Goal: Task Accomplishment & Management: Manage account settings

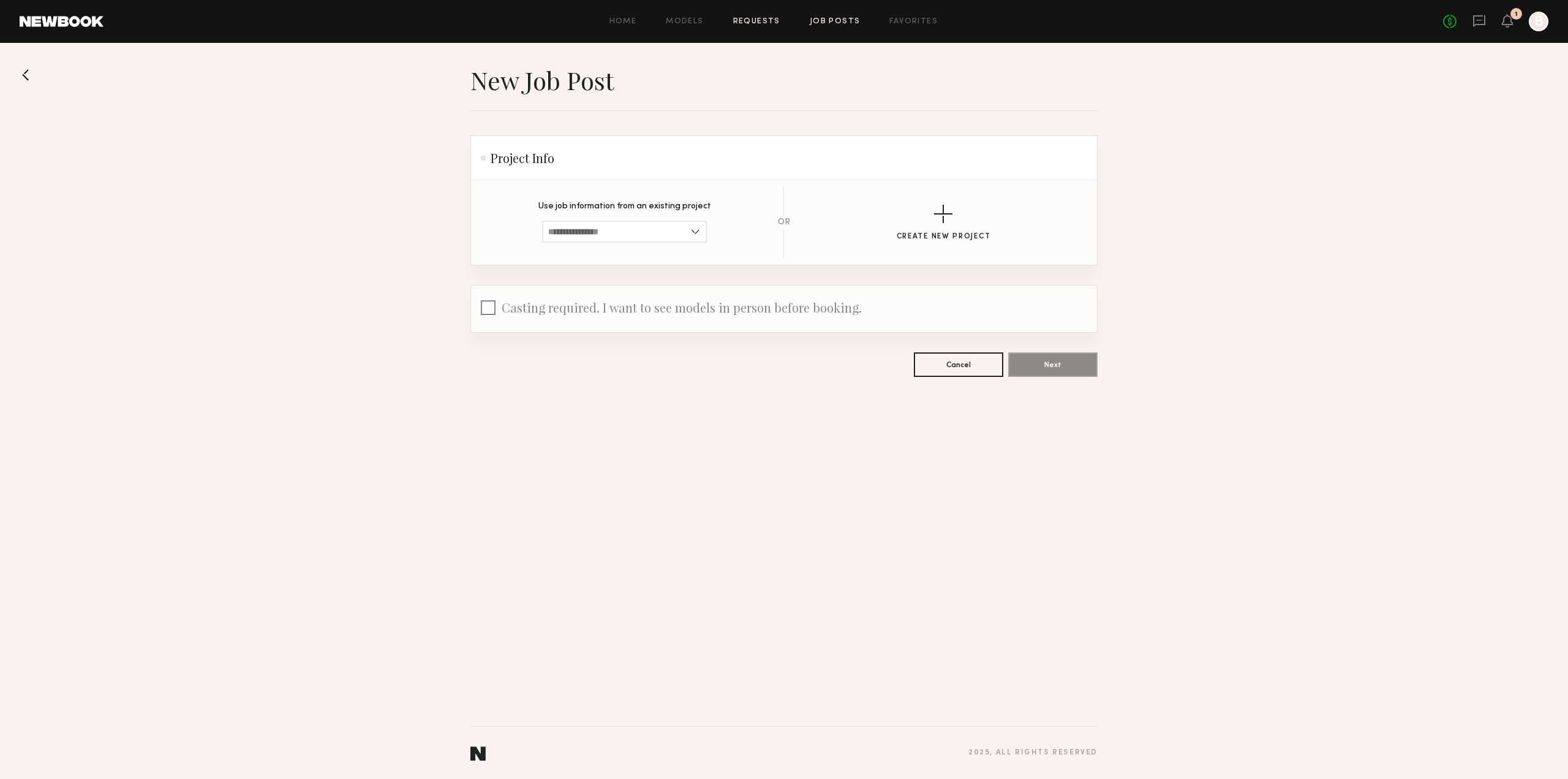
click at [762, 25] on link "Requests" at bounding box center [756, 21] width 47 height 8
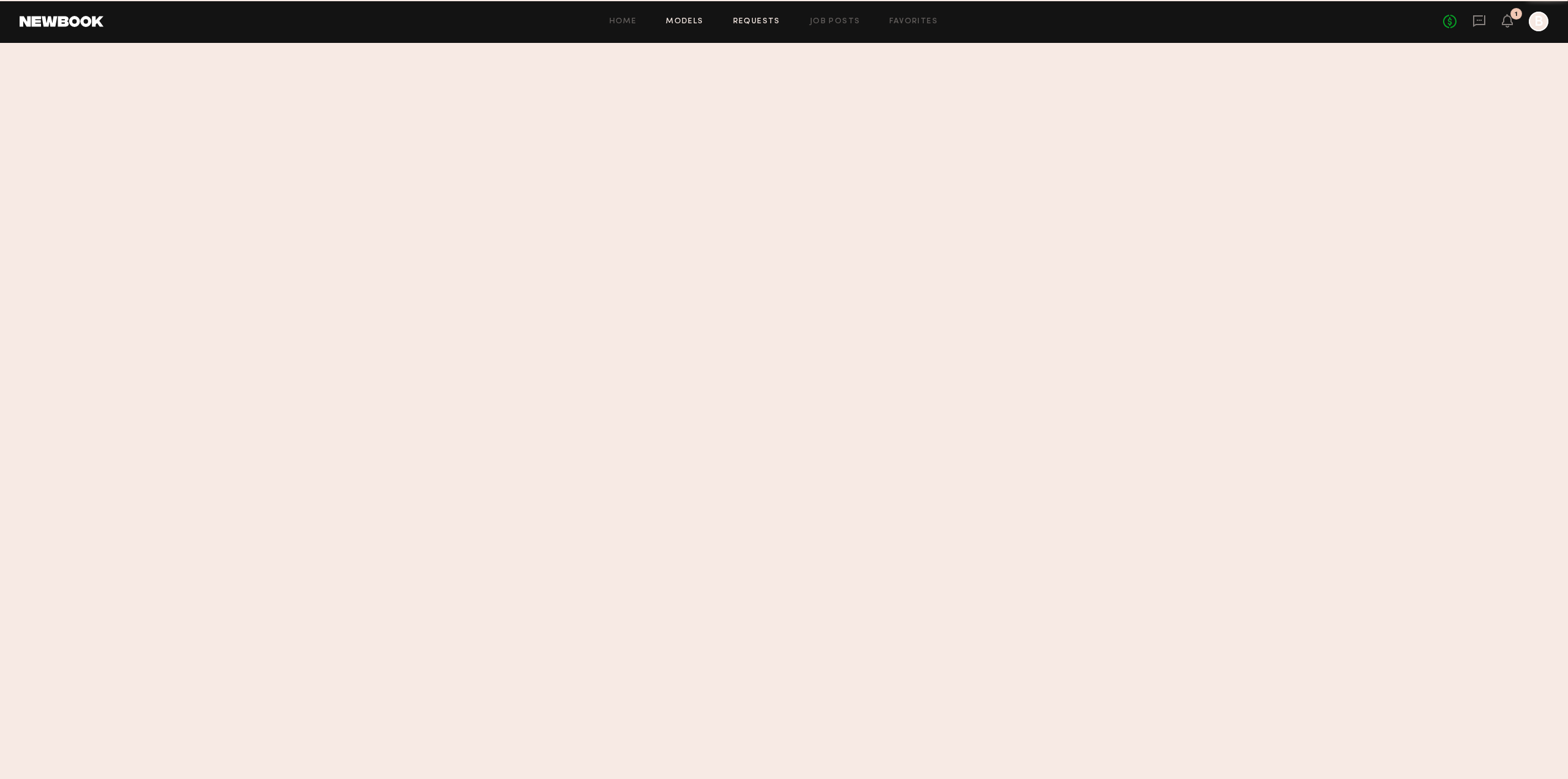
click at [681, 20] on link "Models" at bounding box center [684, 21] width 37 height 8
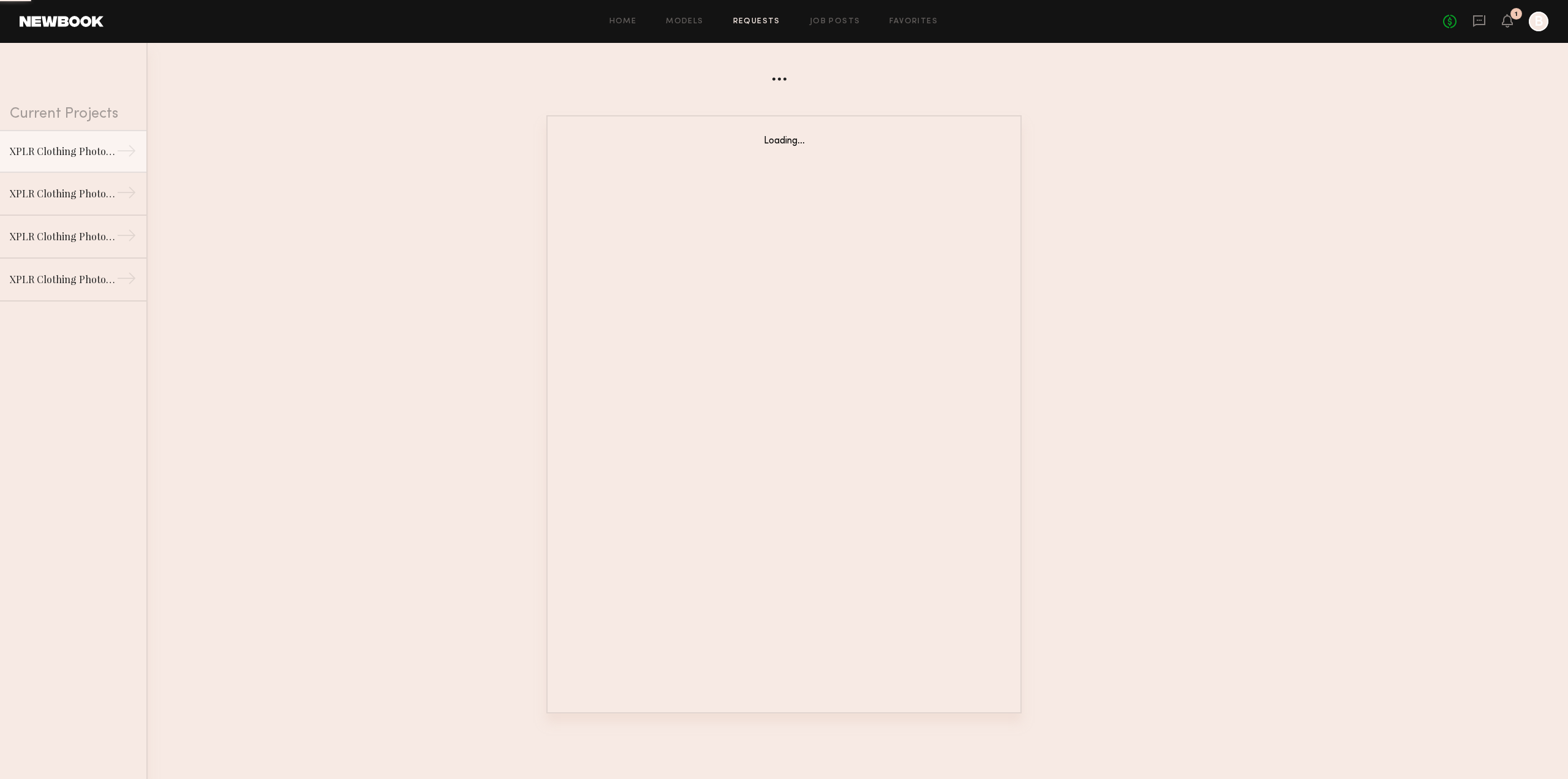
click at [860, 22] on div "Home Models Requests Job Posts Favorites Sign Out" at bounding box center [773, 21] width 1339 height 8
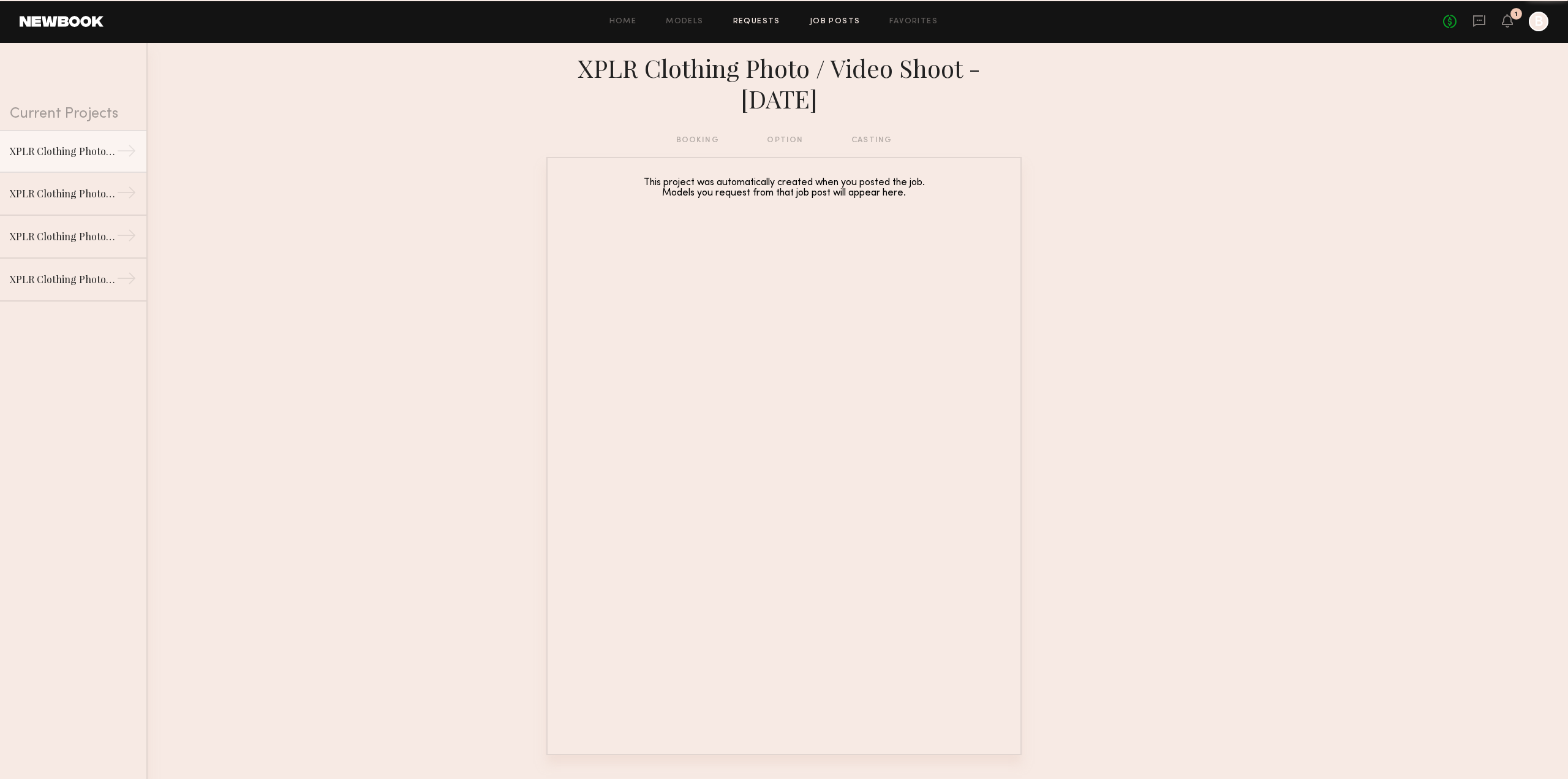
click at [853, 23] on link "Job Posts" at bounding box center [835, 21] width 51 height 8
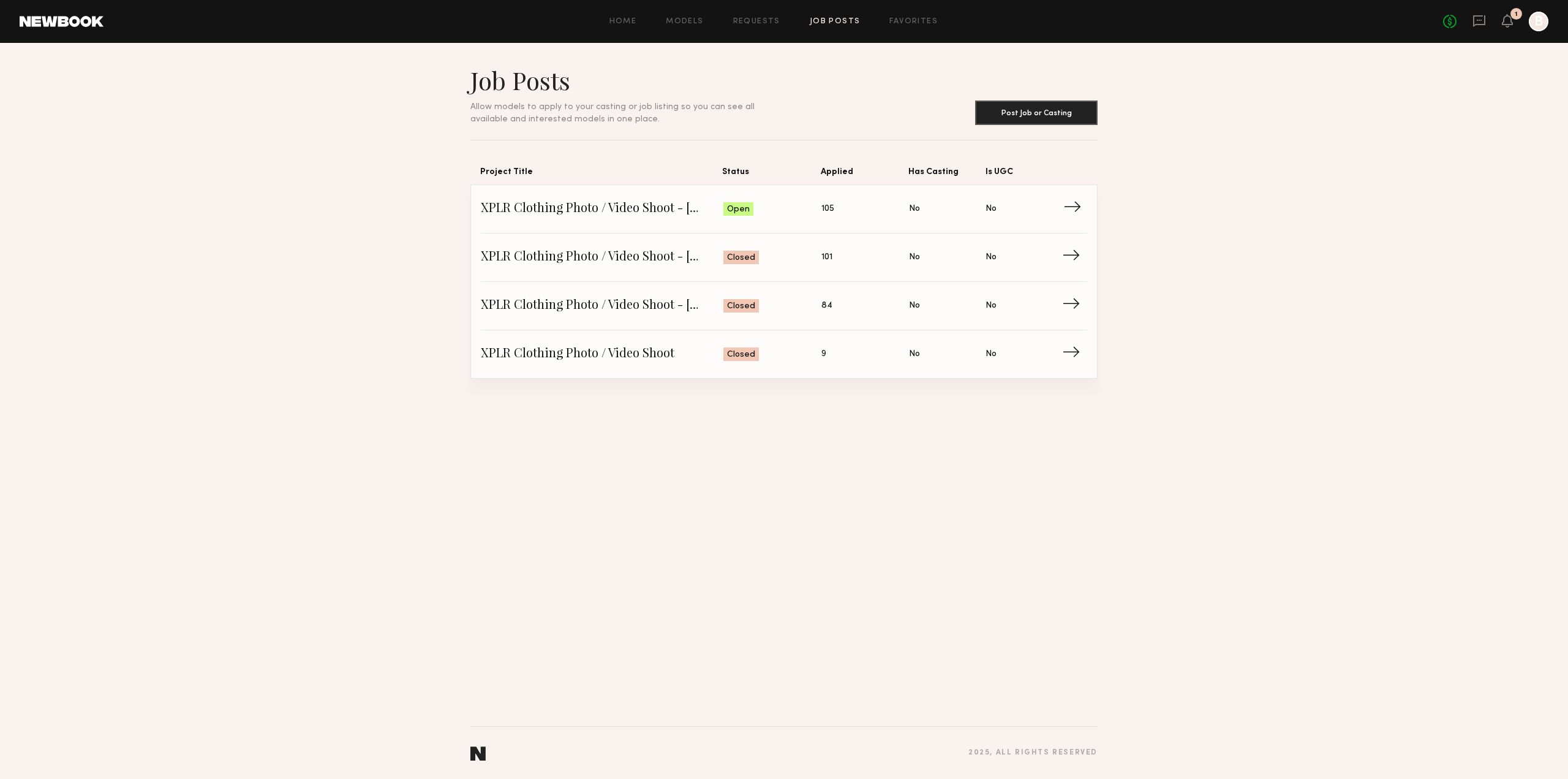
click at [1068, 209] on span "→" at bounding box center [1075, 209] width 25 height 19
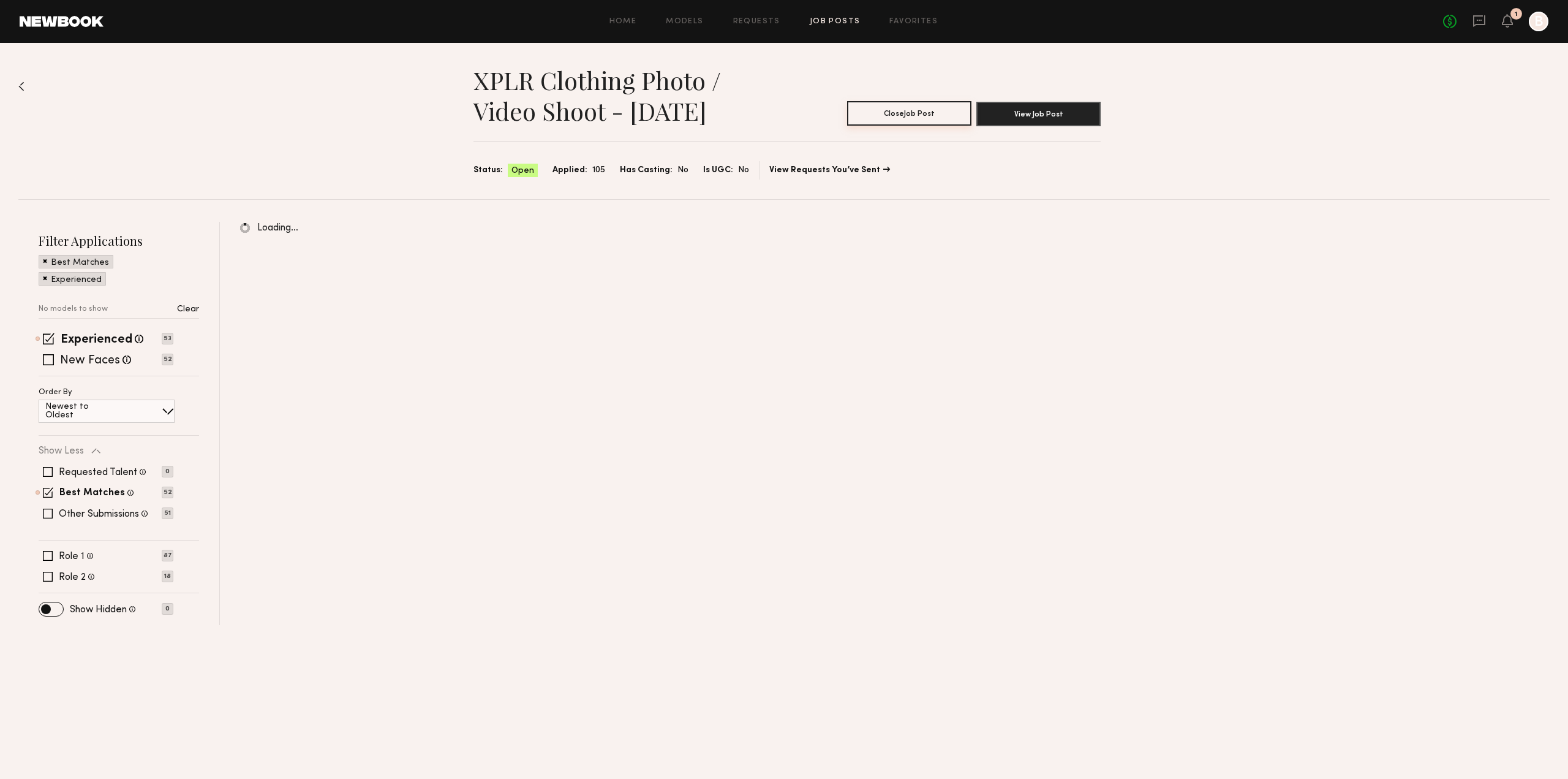
click at [916, 116] on button "Close Job Post" at bounding box center [908, 113] width 124 height 24
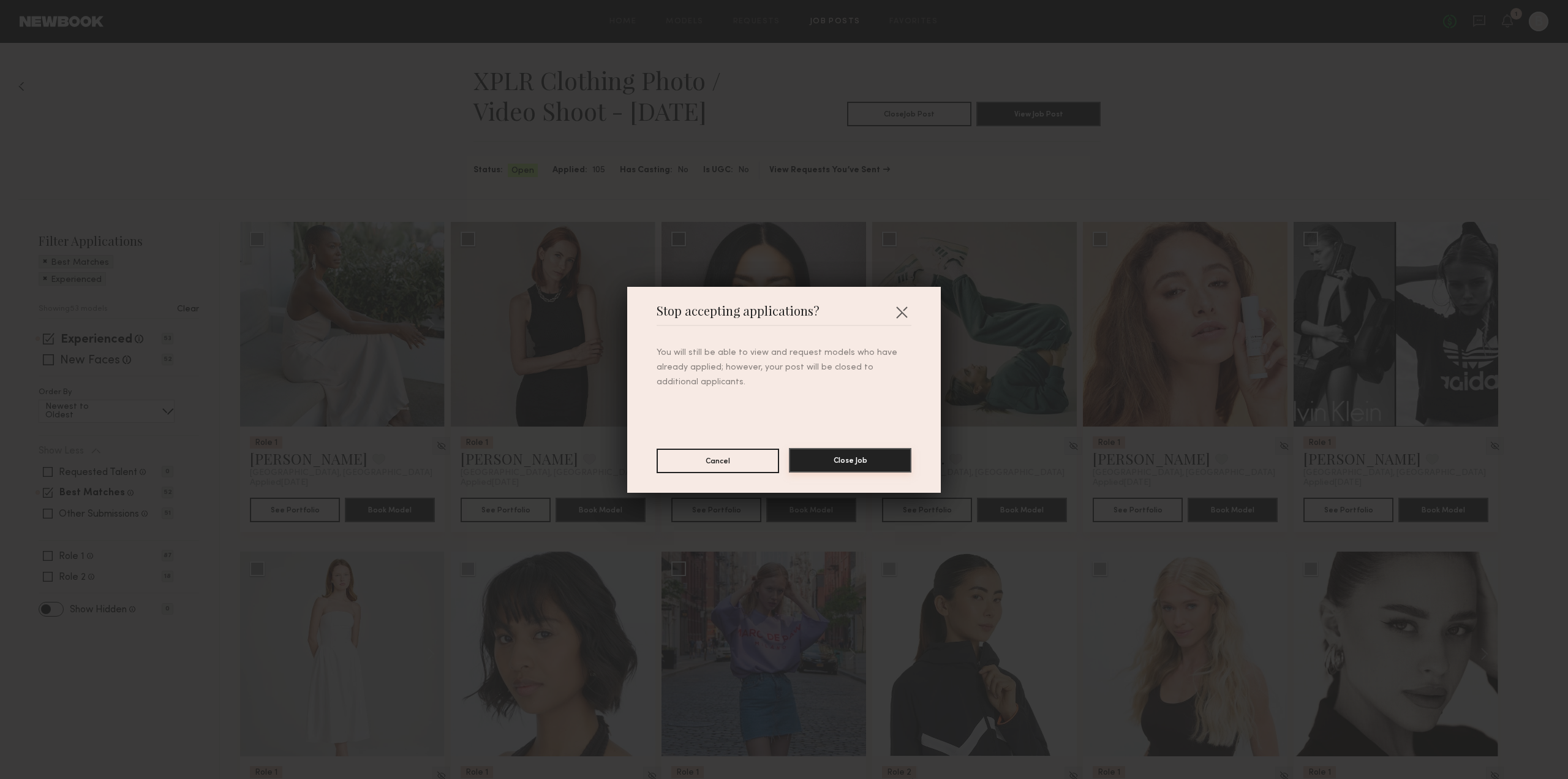
click at [850, 458] on button "Close Job" at bounding box center [850, 460] width 123 height 24
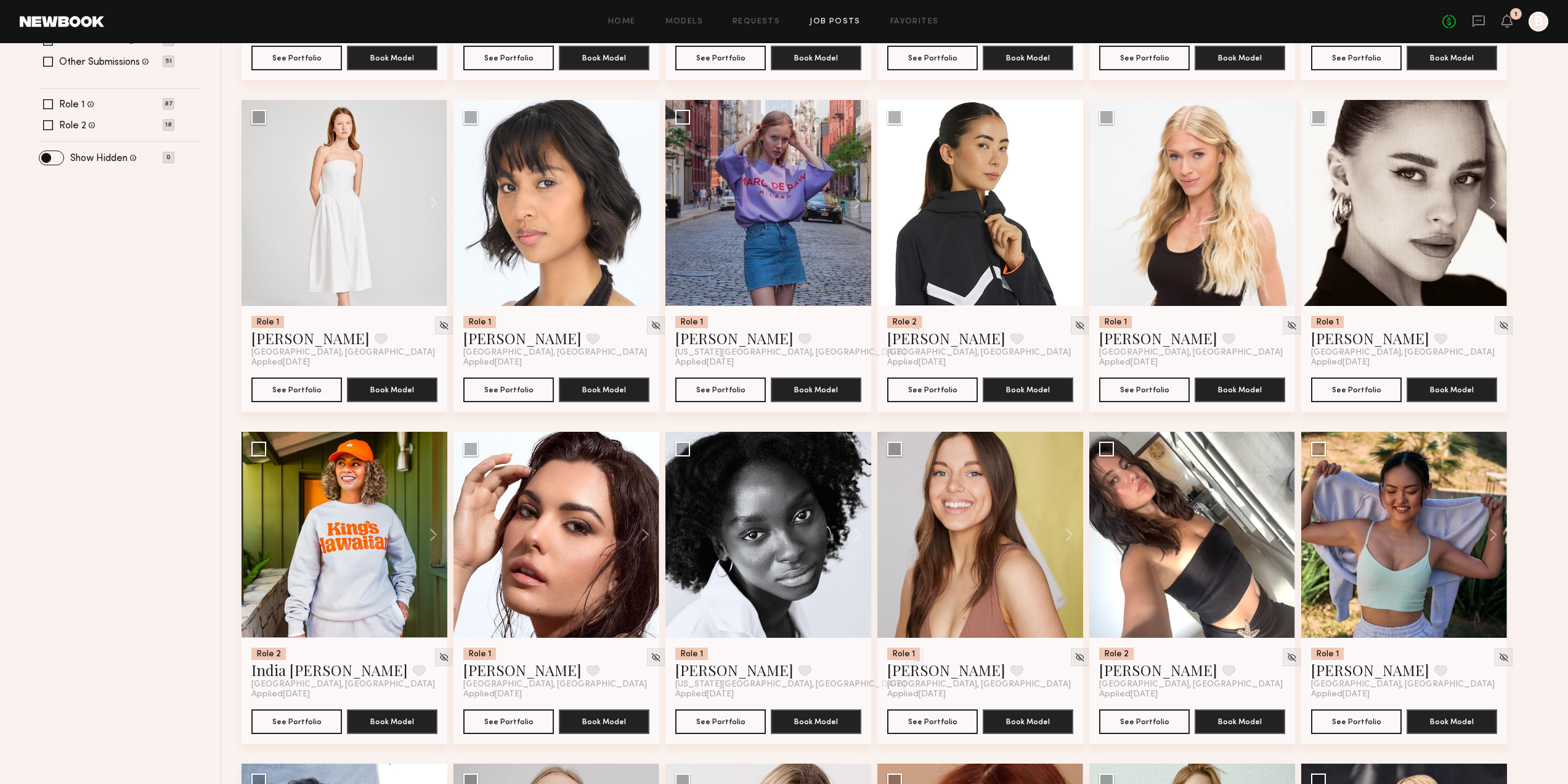
scroll to position [617, 0]
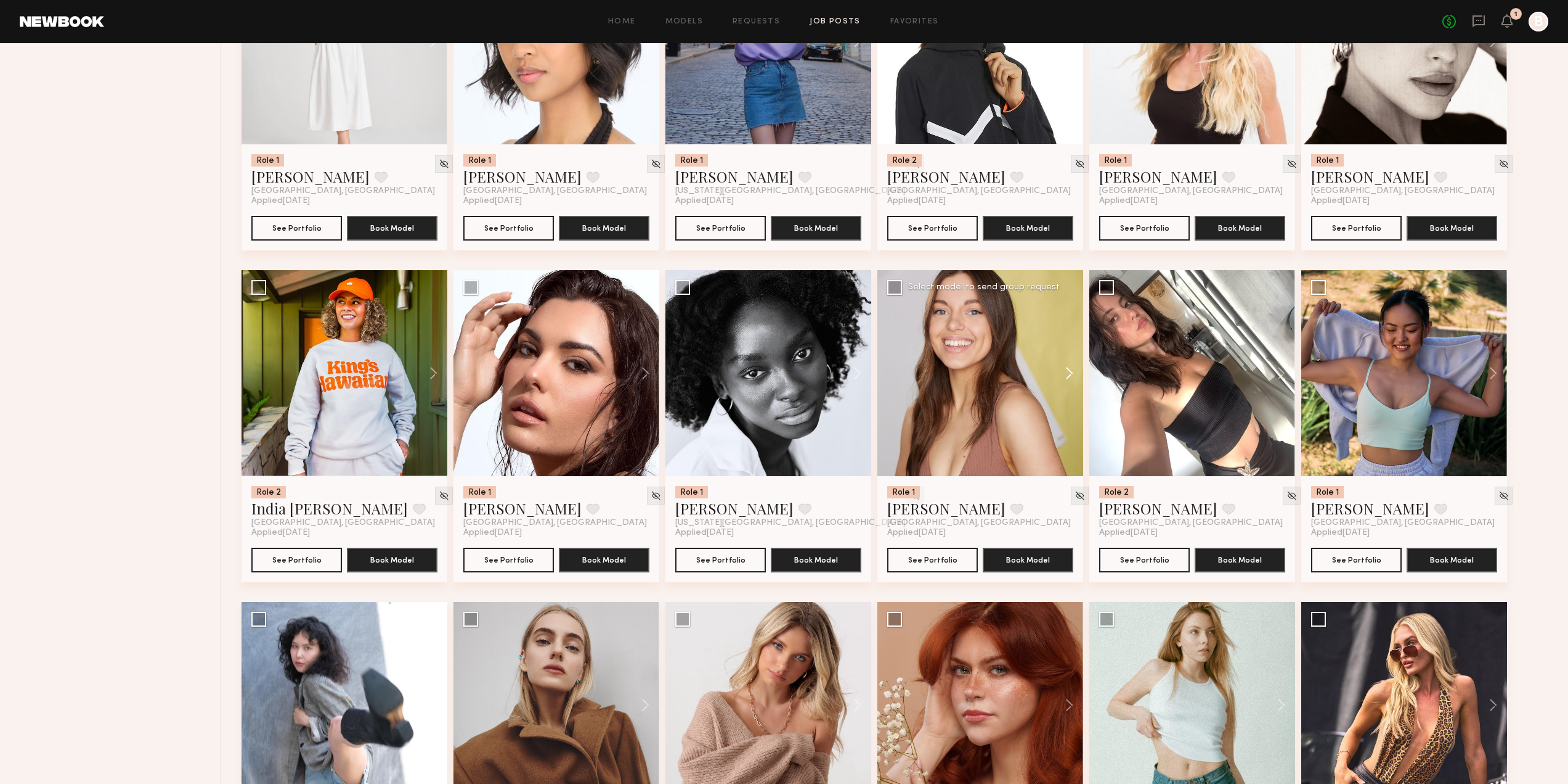
click at [1066, 372] on button at bounding box center [1063, 373] width 39 height 206
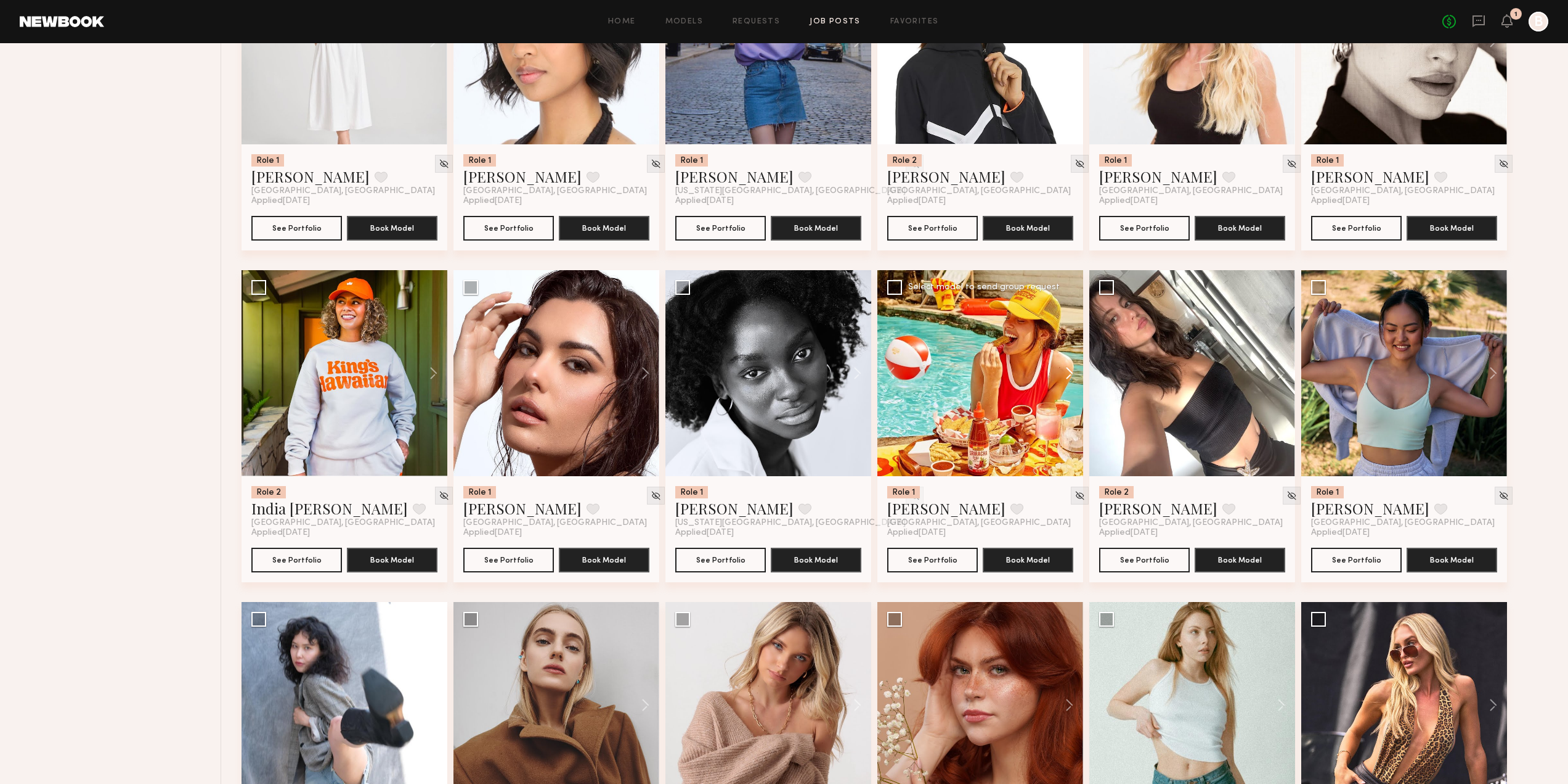
click at [1067, 372] on button at bounding box center [1063, 373] width 39 height 206
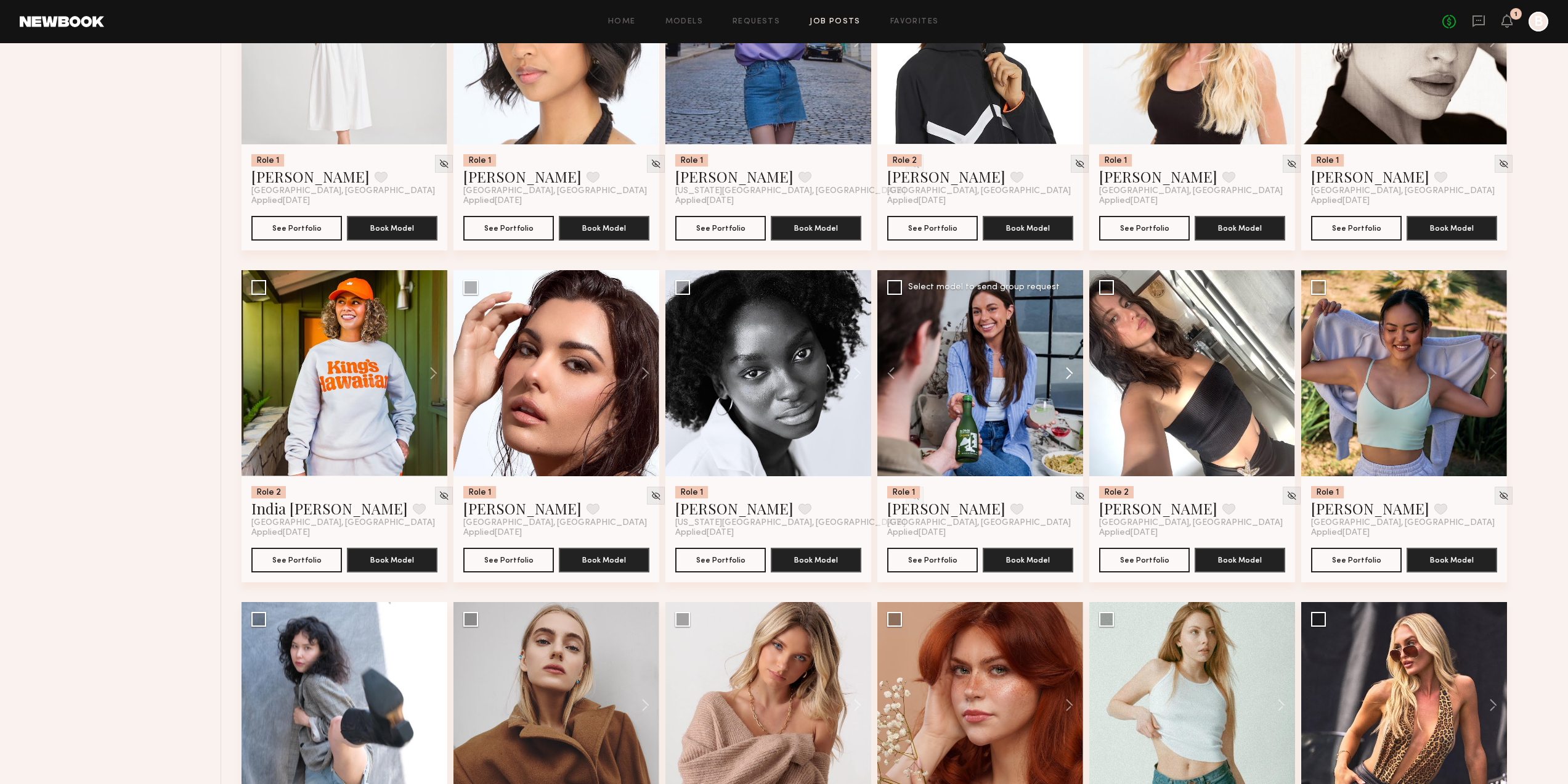
click at [1067, 372] on button at bounding box center [1063, 373] width 39 height 206
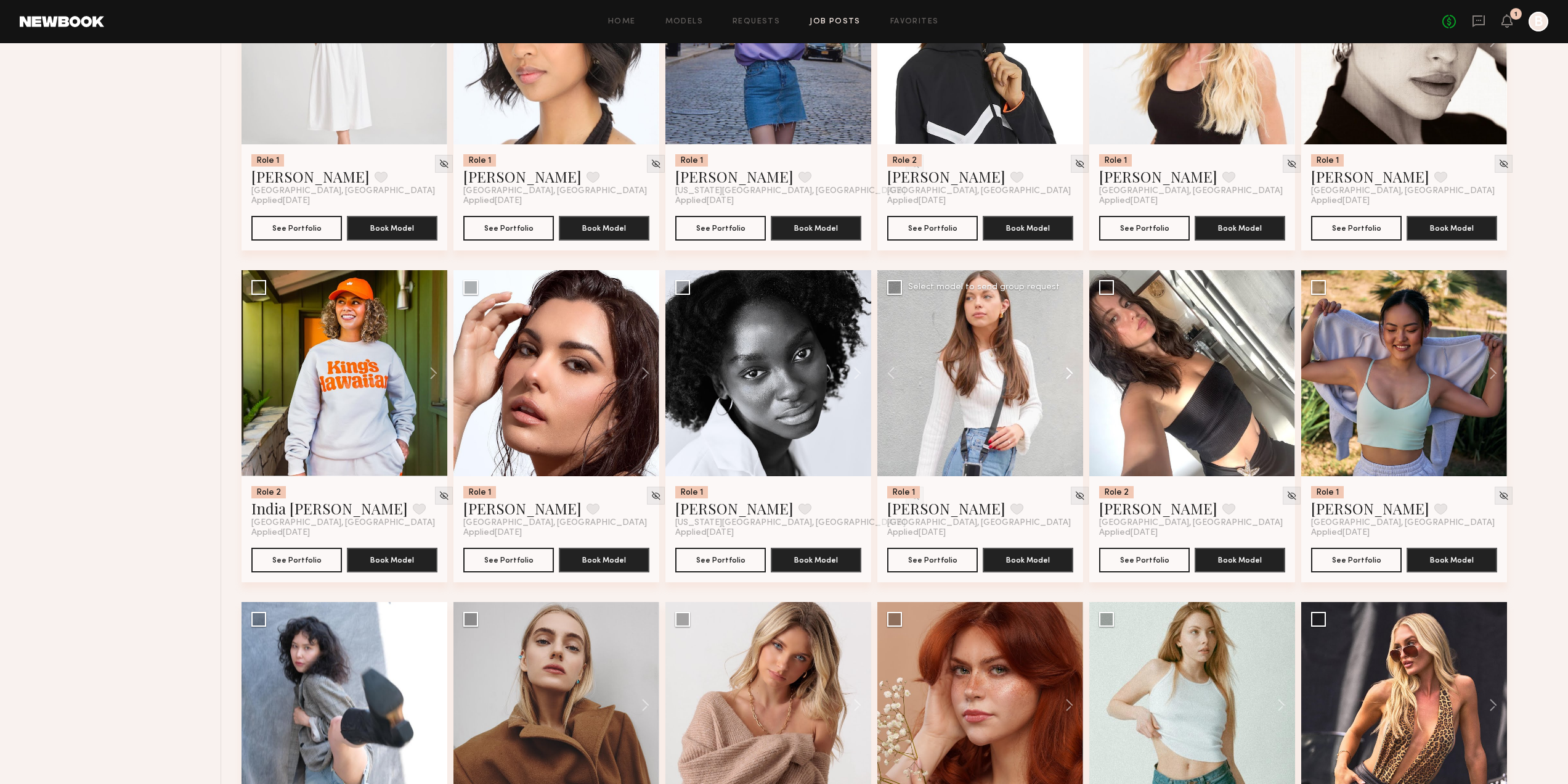
click at [1067, 372] on button at bounding box center [1063, 373] width 39 height 206
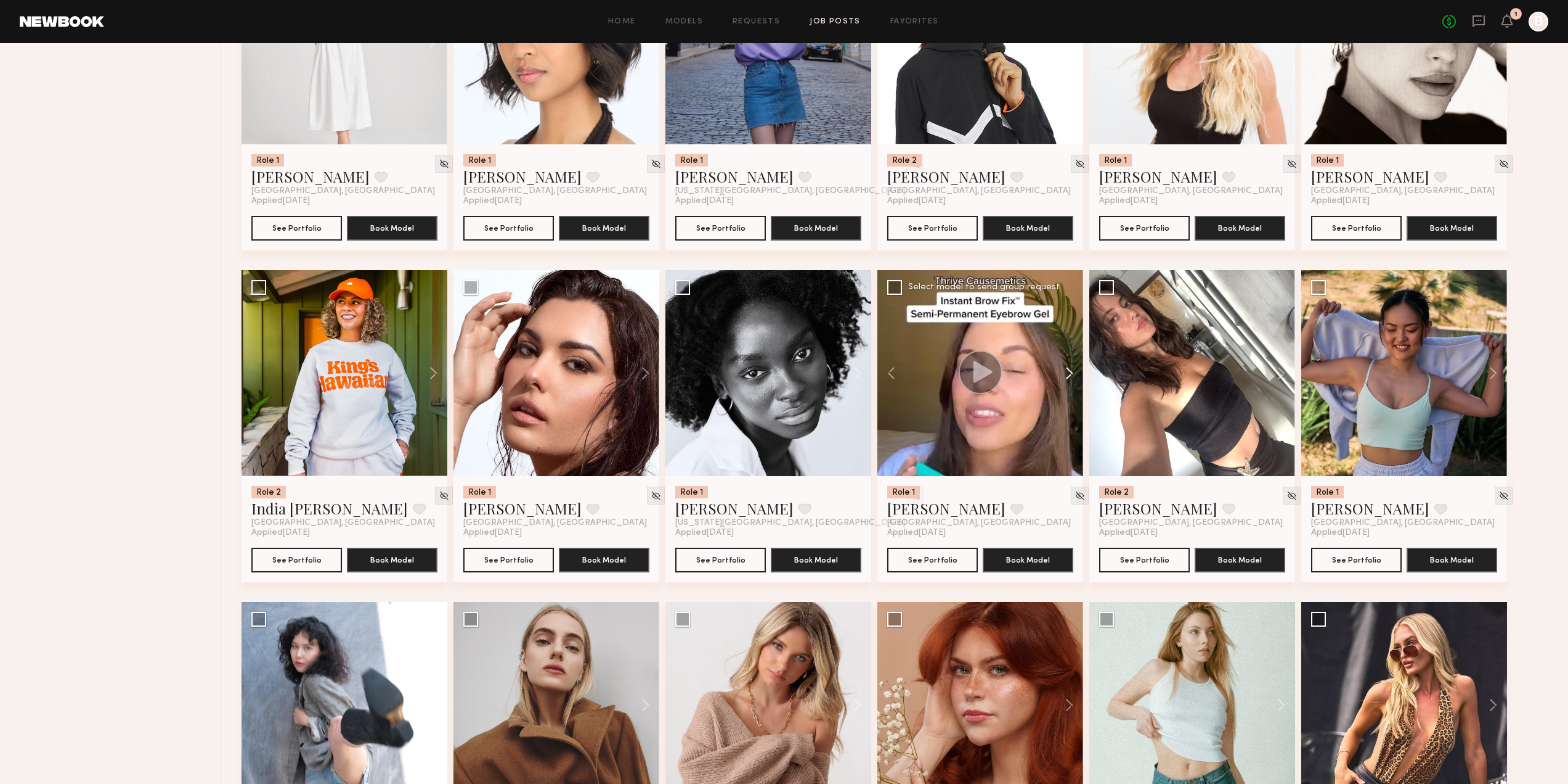
click at [1067, 372] on button at bounding box center [1063, 373] width 39 height 206
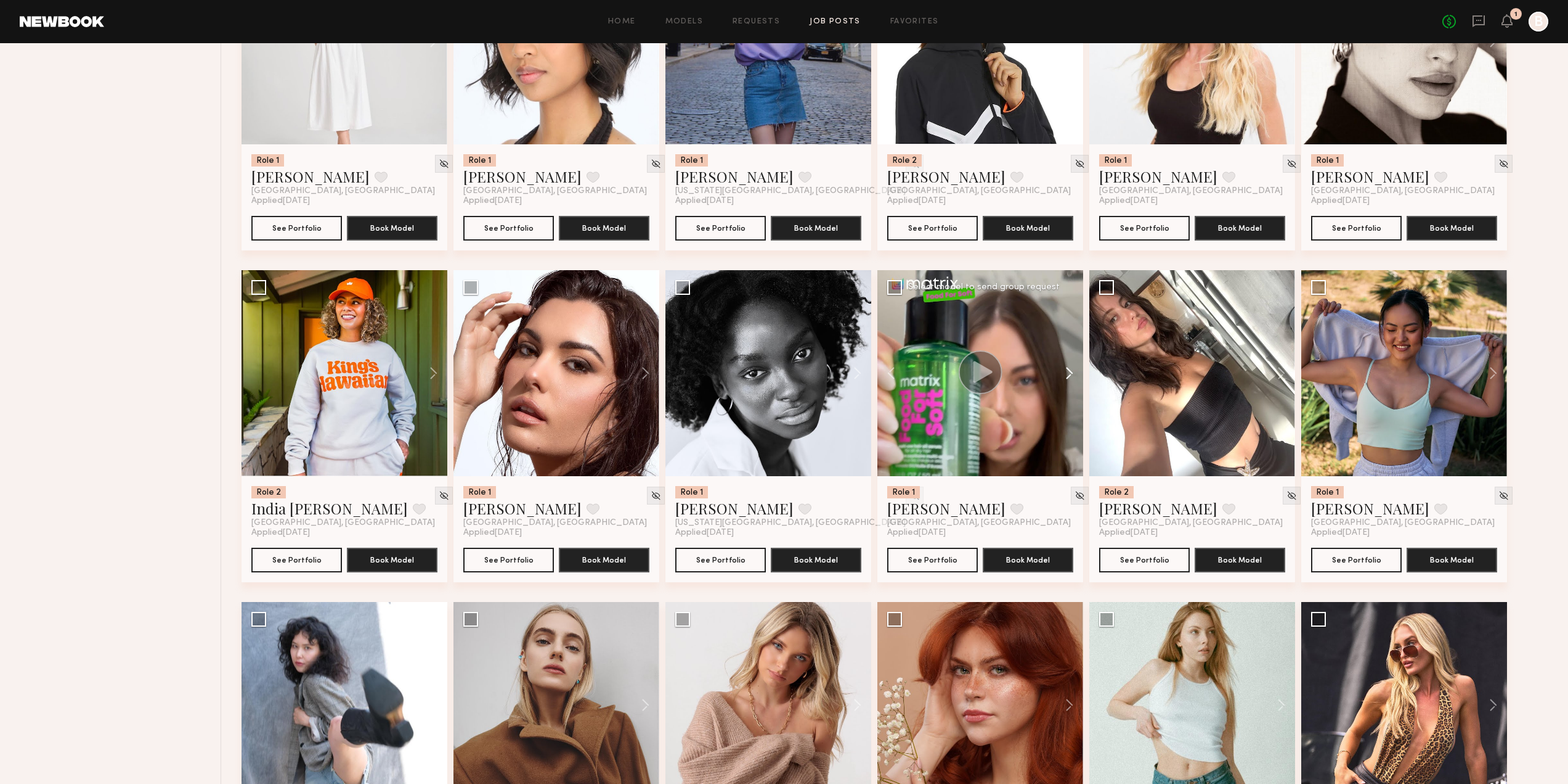
click at [1067, 372] on button at bounding box center [1063, 373] width 39 height 206
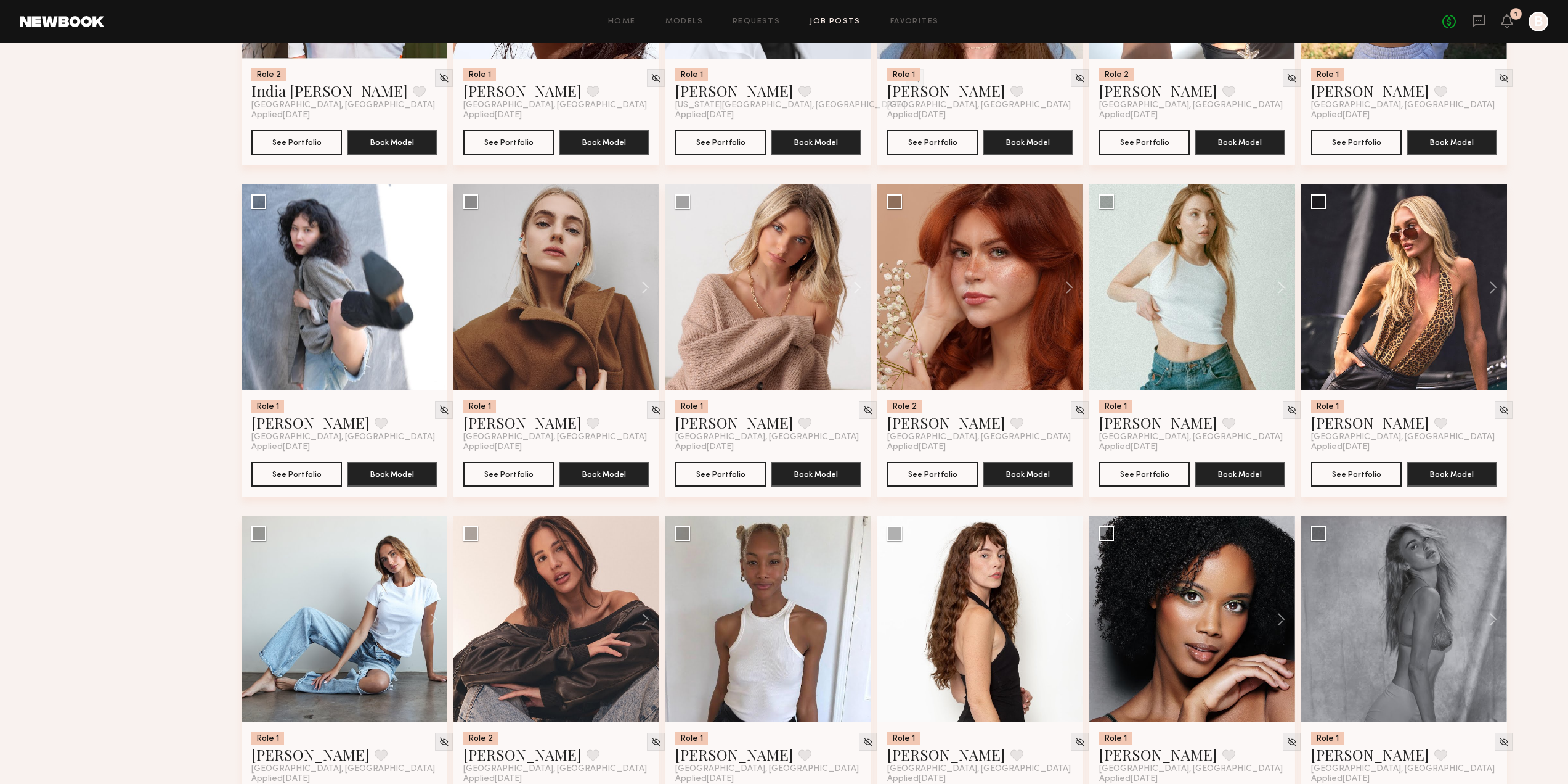
scroll to position [1098, 0]
